Goal: Task Accomplishment & Management: Use online tool/utility

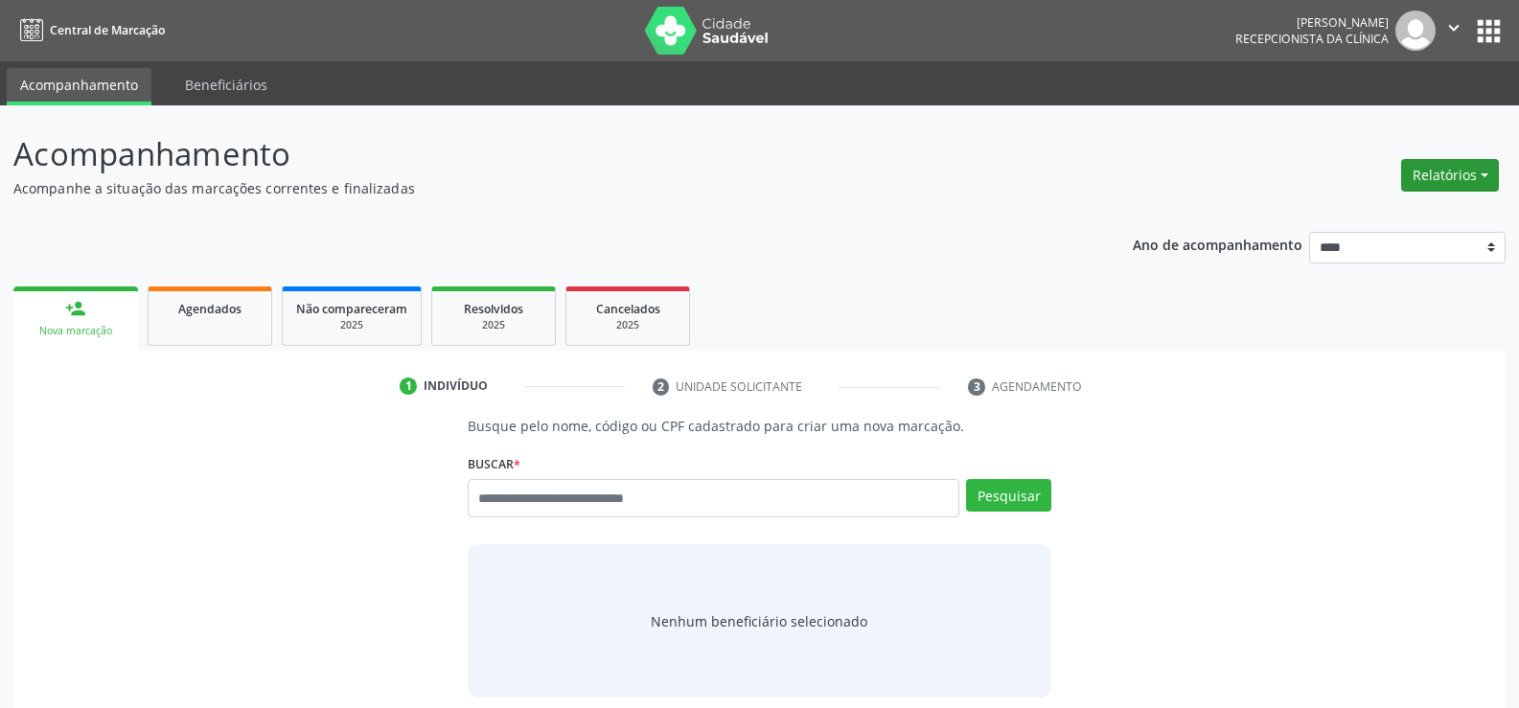
click at [1419, 180] on button "Relatórios" at bounding box center [1450, 175] width 98 height 33
click at [1404, 211] on link "Agendamentos" at bounding box center [1397, 216] width 206 height 27
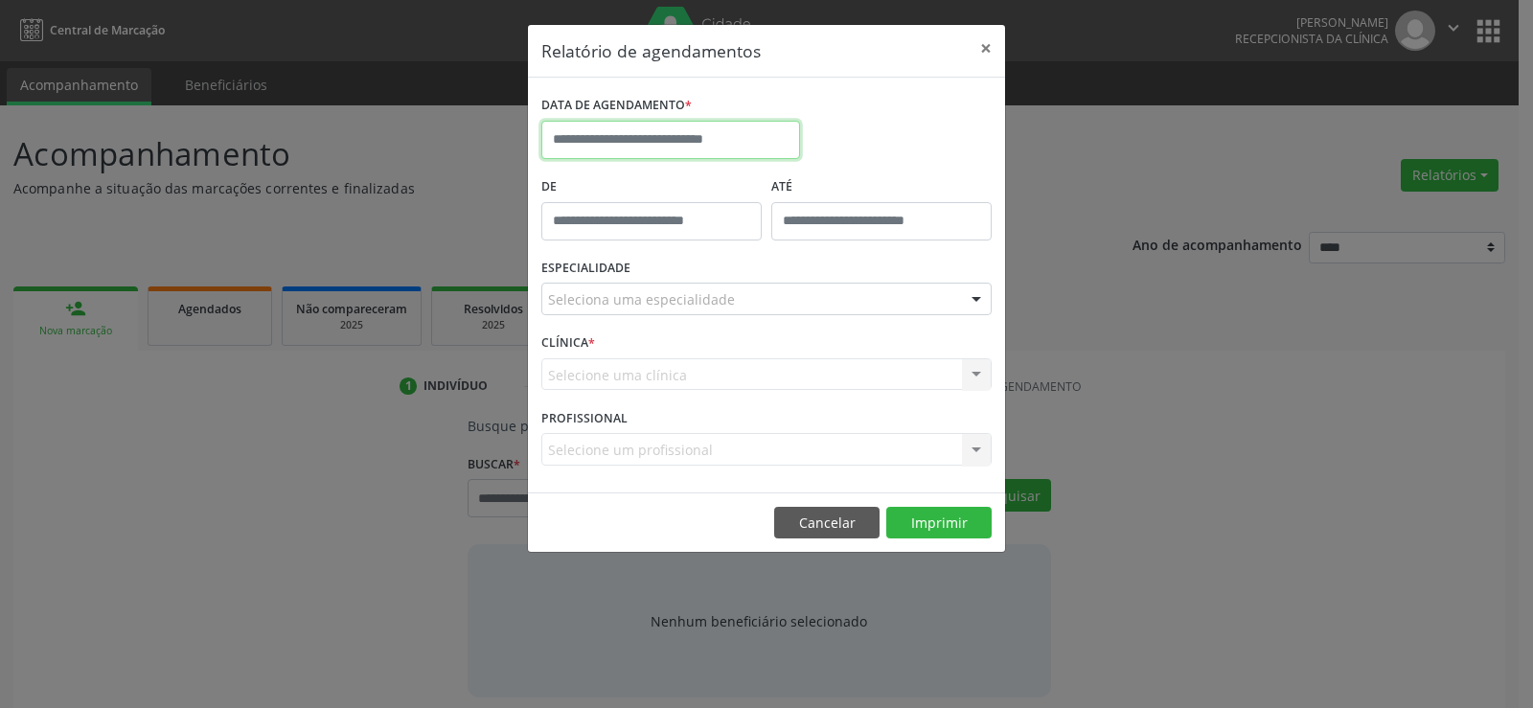
click at [695, 145] on input "text" at bounding box center [670, 140] width 259 height 38
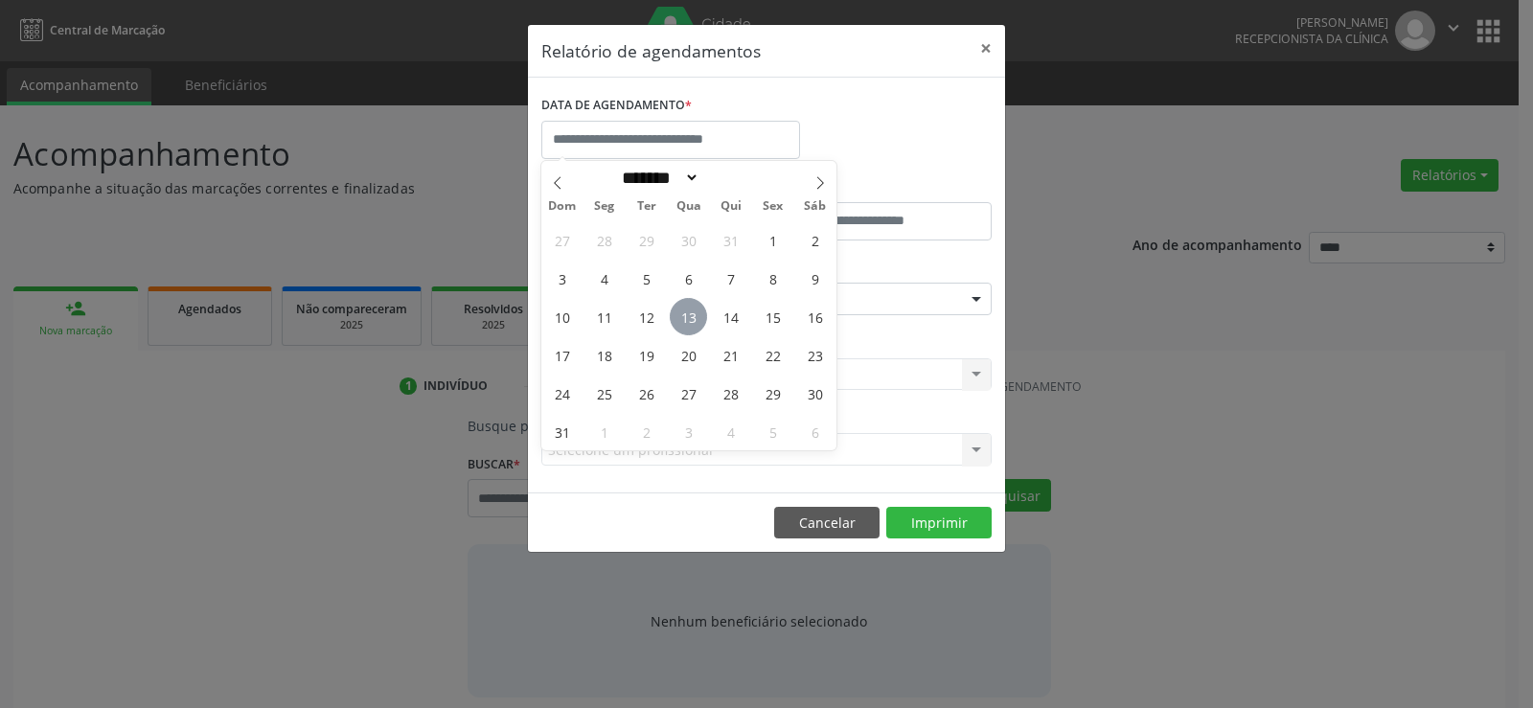
click at [688, 322] on span "13" at bounding box center [688, 316] width 37 height 37
type input "**********"
click at [688, 322] on span "13" at bounding box center [688, 316] width 37 height 37
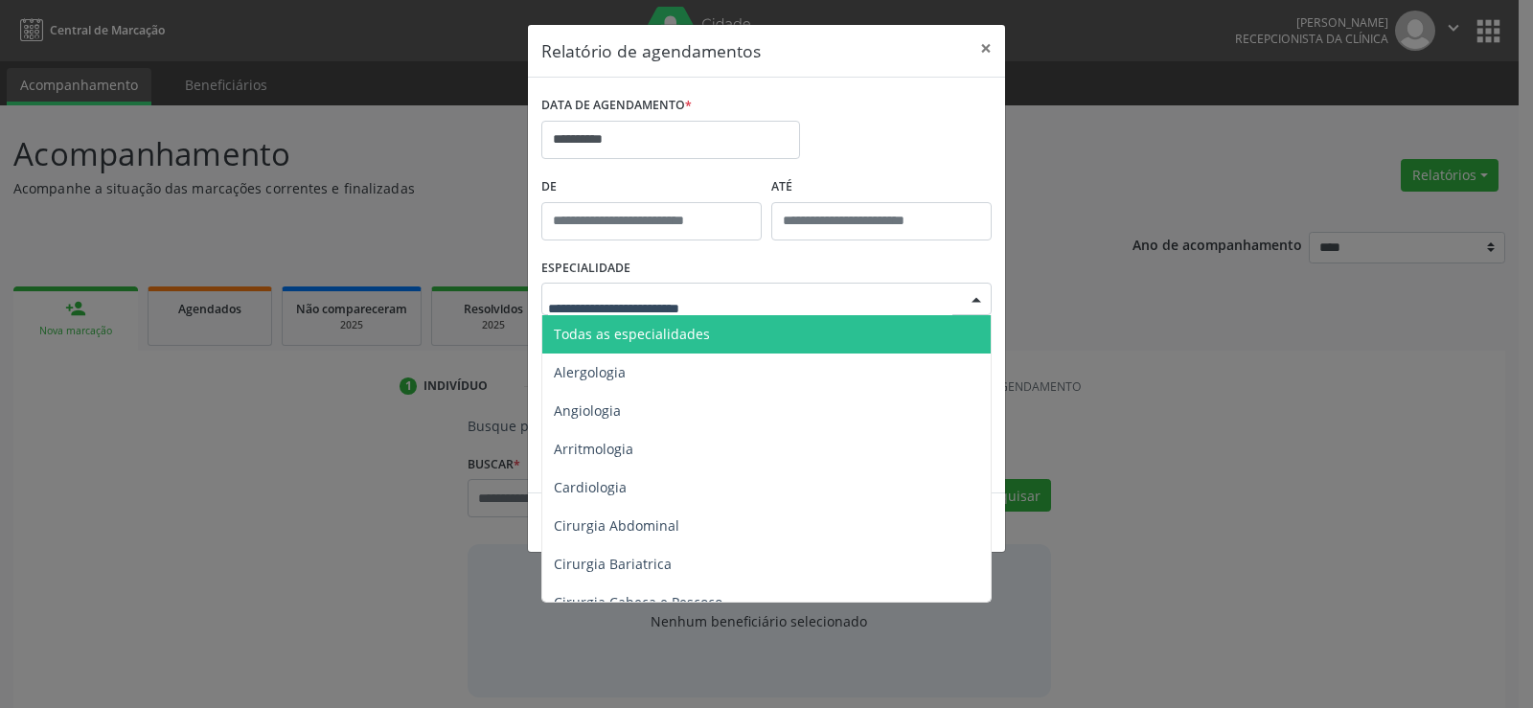
click at [683, 337] on span "Todas as especialidades" at bounding box center [632, 334] width 156 height 18
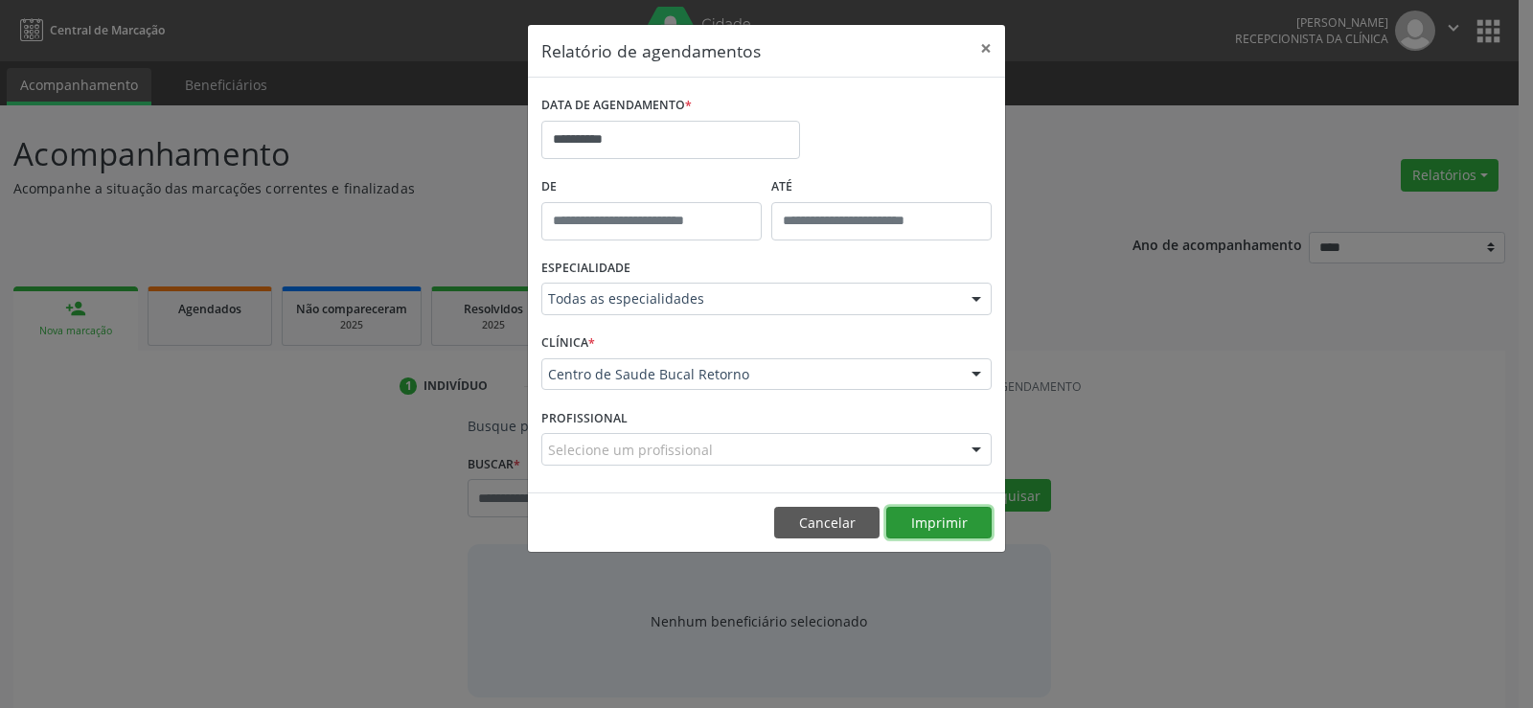
click at [914, 516] on button "Imprimir" at bounding box center [938, 523] width 105 height 33
click at [832, 534] on button "Cancelar" at bounding box center [826, 523] width 105 height 33
